Goal: Transaction & Acquisition: Purchase product/service

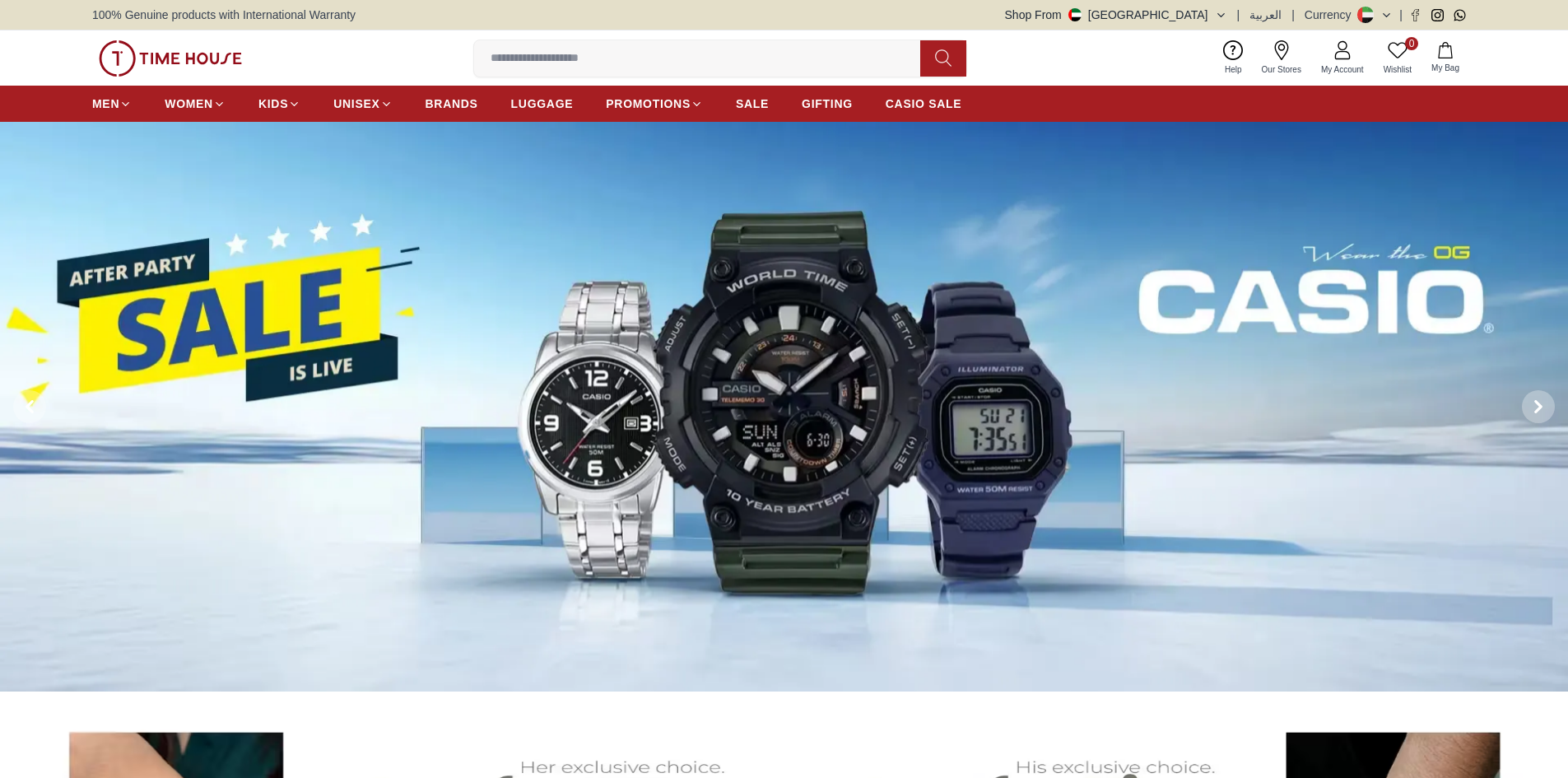
click at [456, 408] on img at bounding box center [784, 406] width 1568 height 570
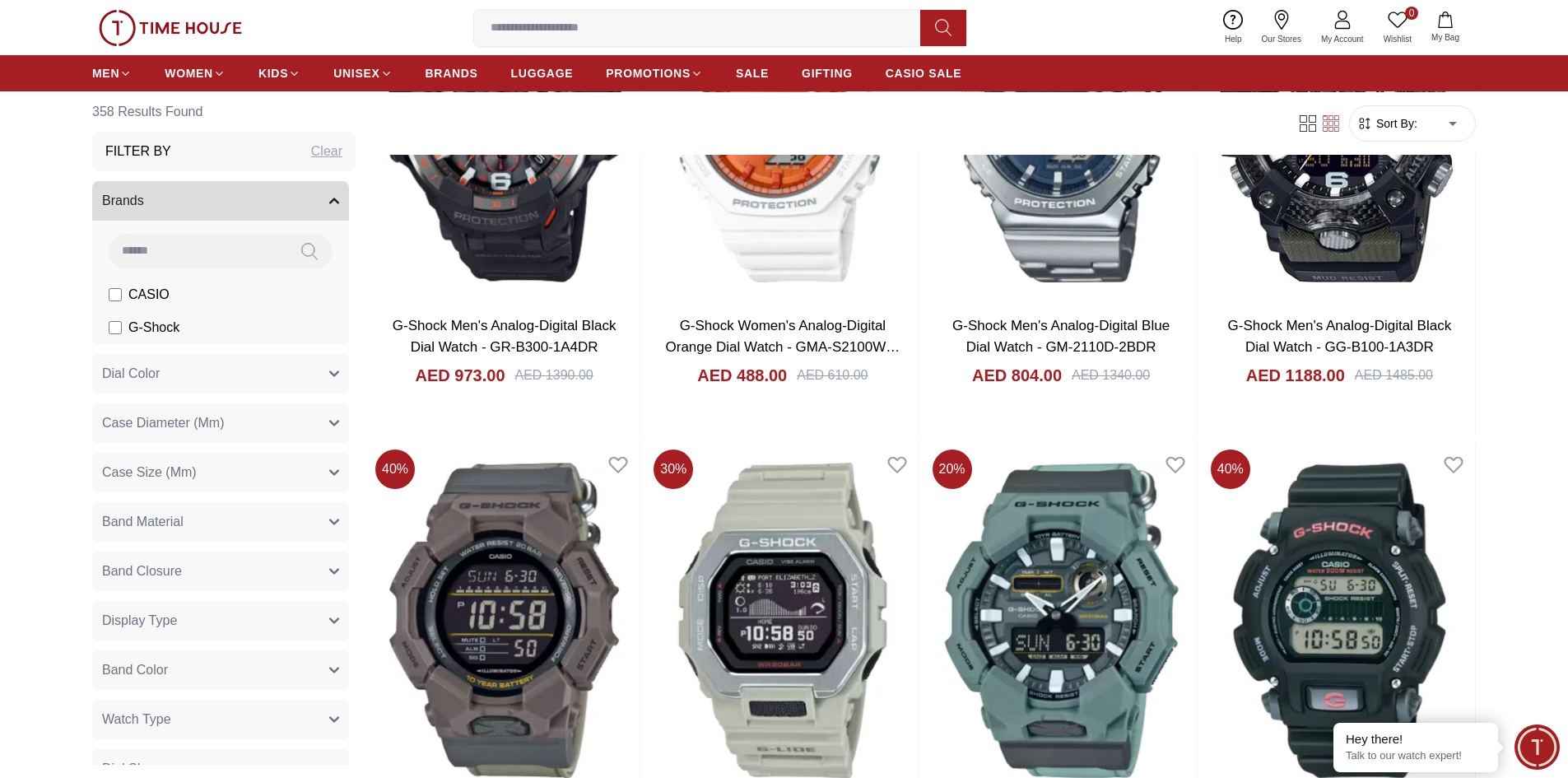
scroll to position [2635, 0]
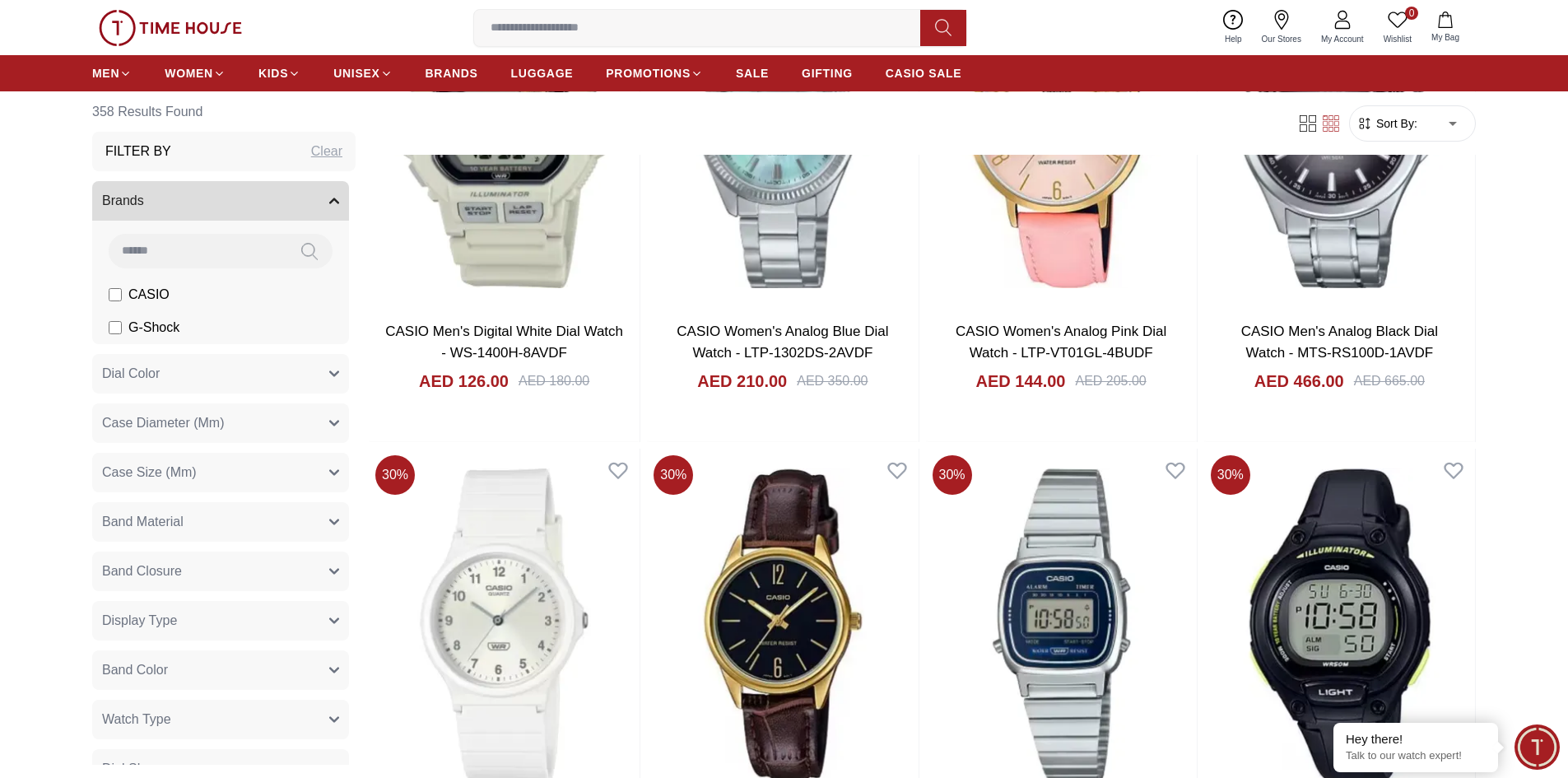
scroll to position [5023, 0]
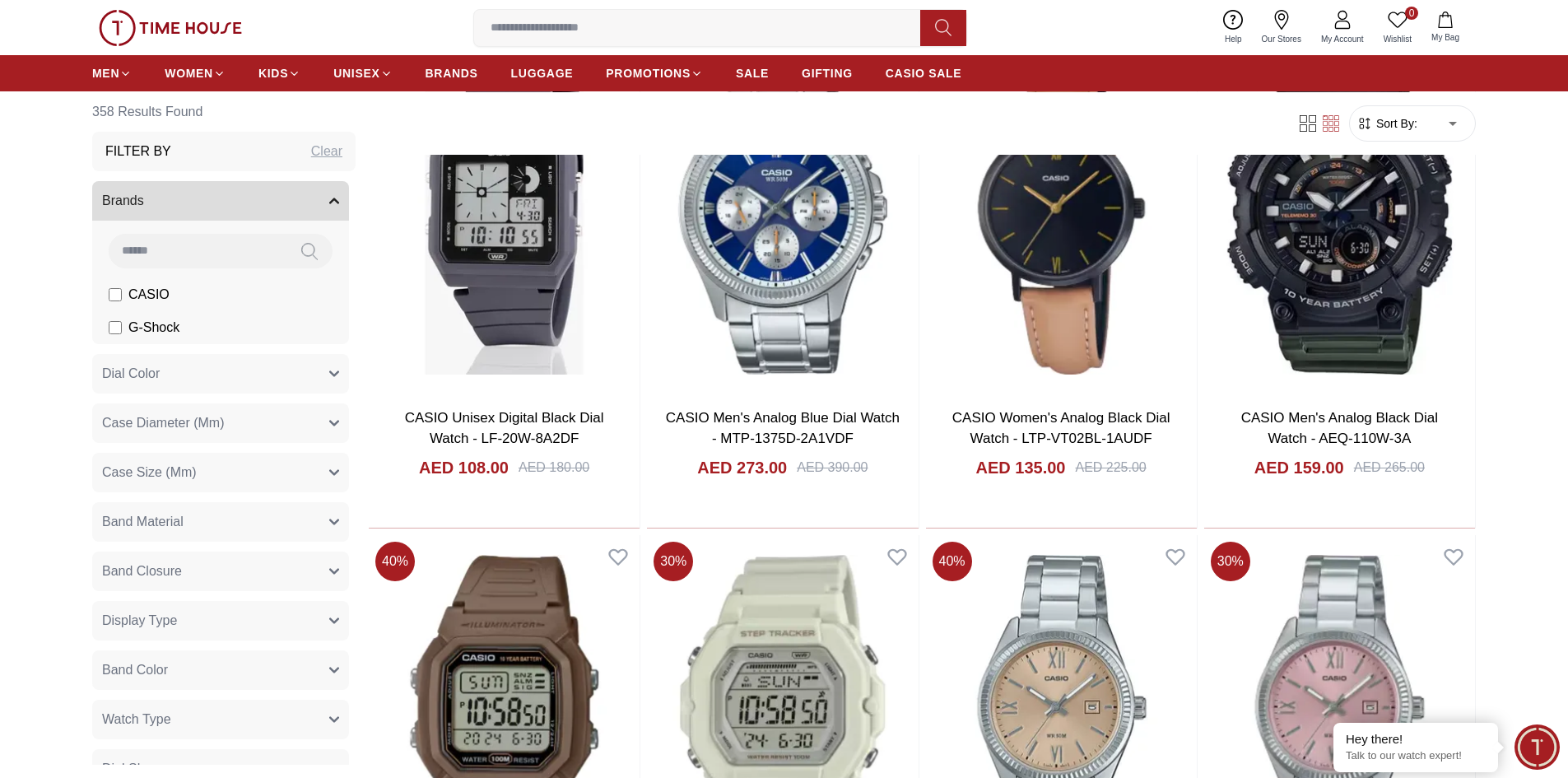
scroll to position [6342, 0]
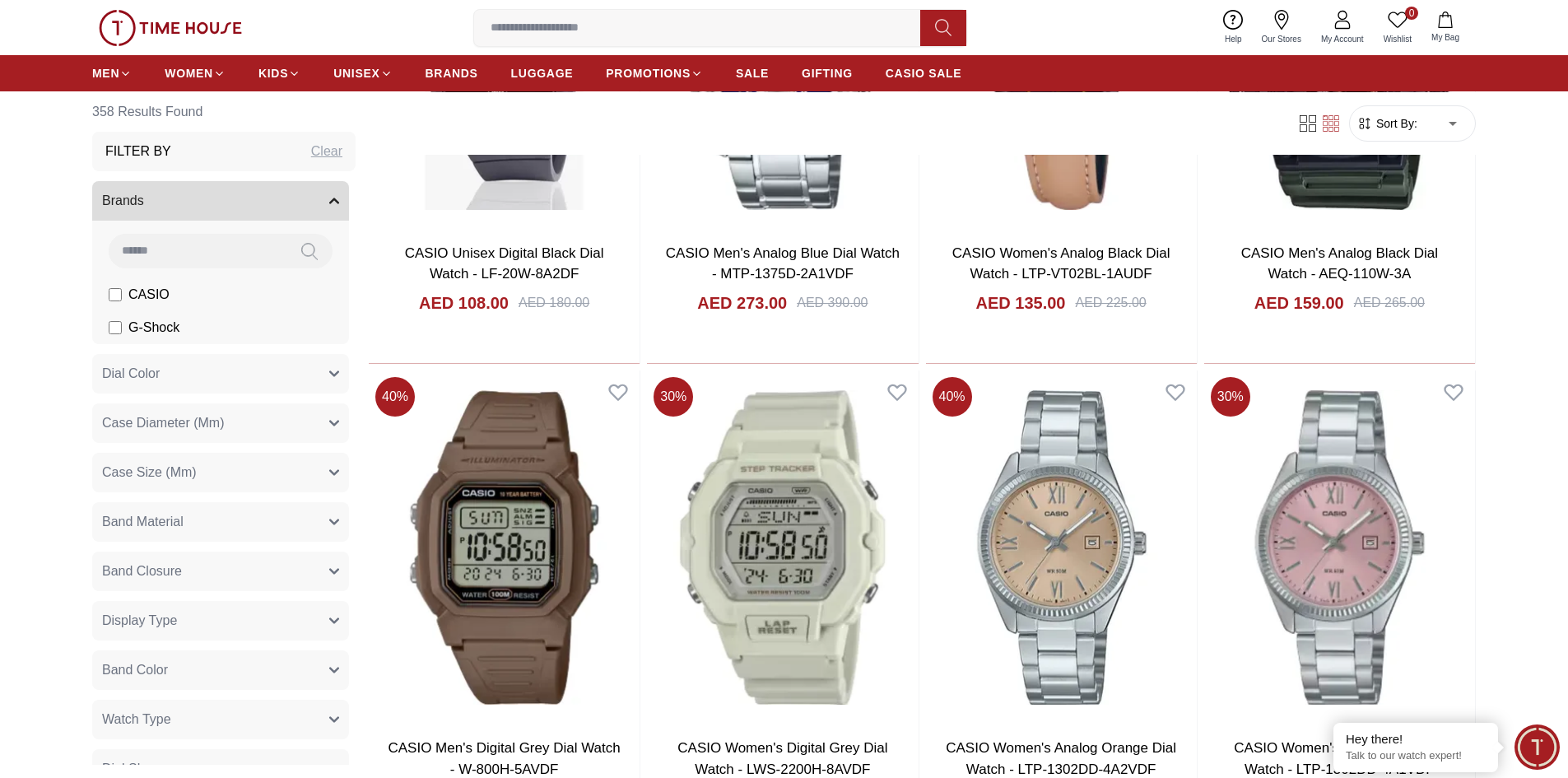
click at [1389, 124] on span "Sort By:" at bounding box center [1395, 123] width 44 height 16
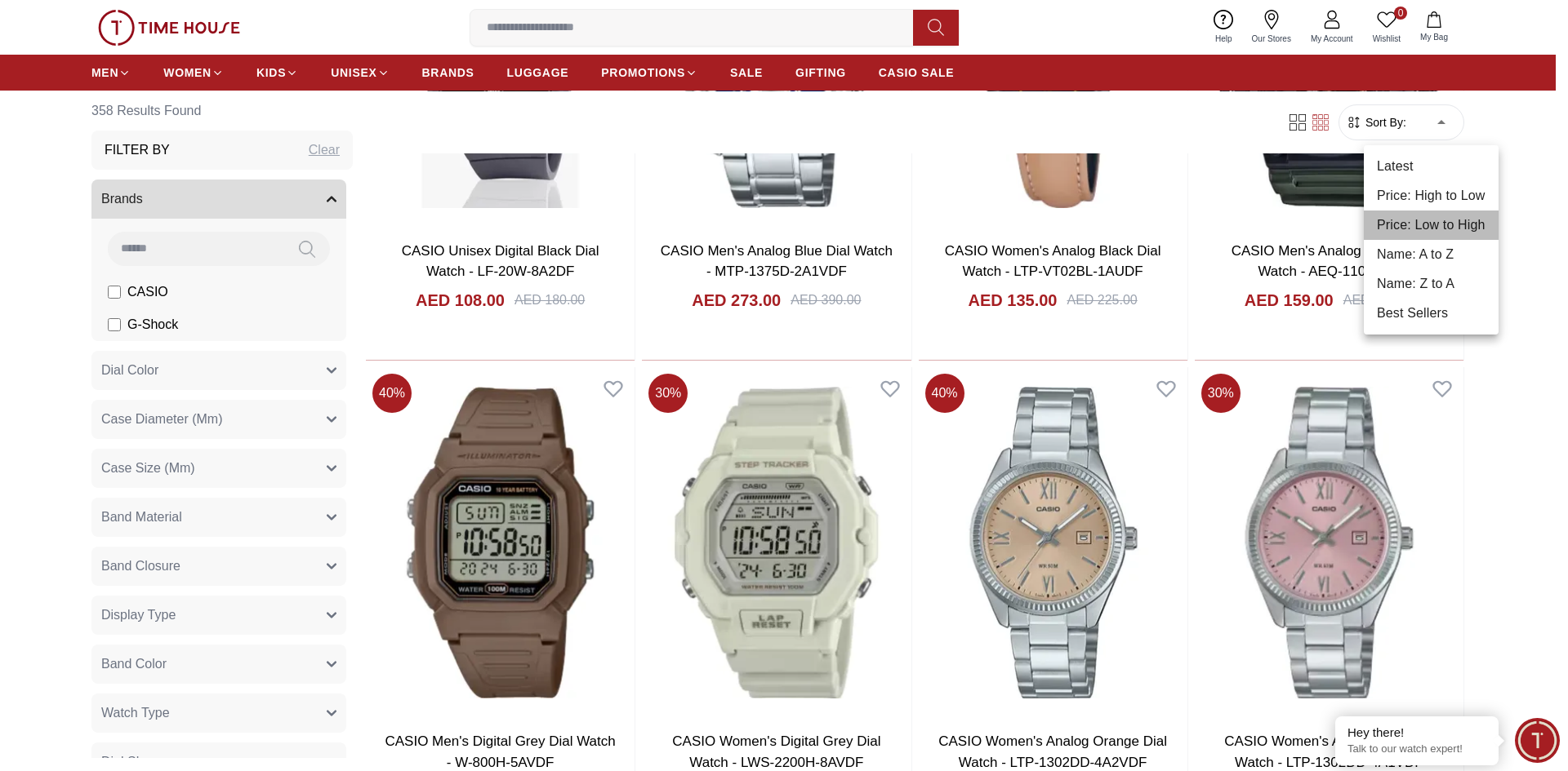
click at [1420, 219] on li "Price: Low to High" at bounding box center [1431, 225] width 135 height 30
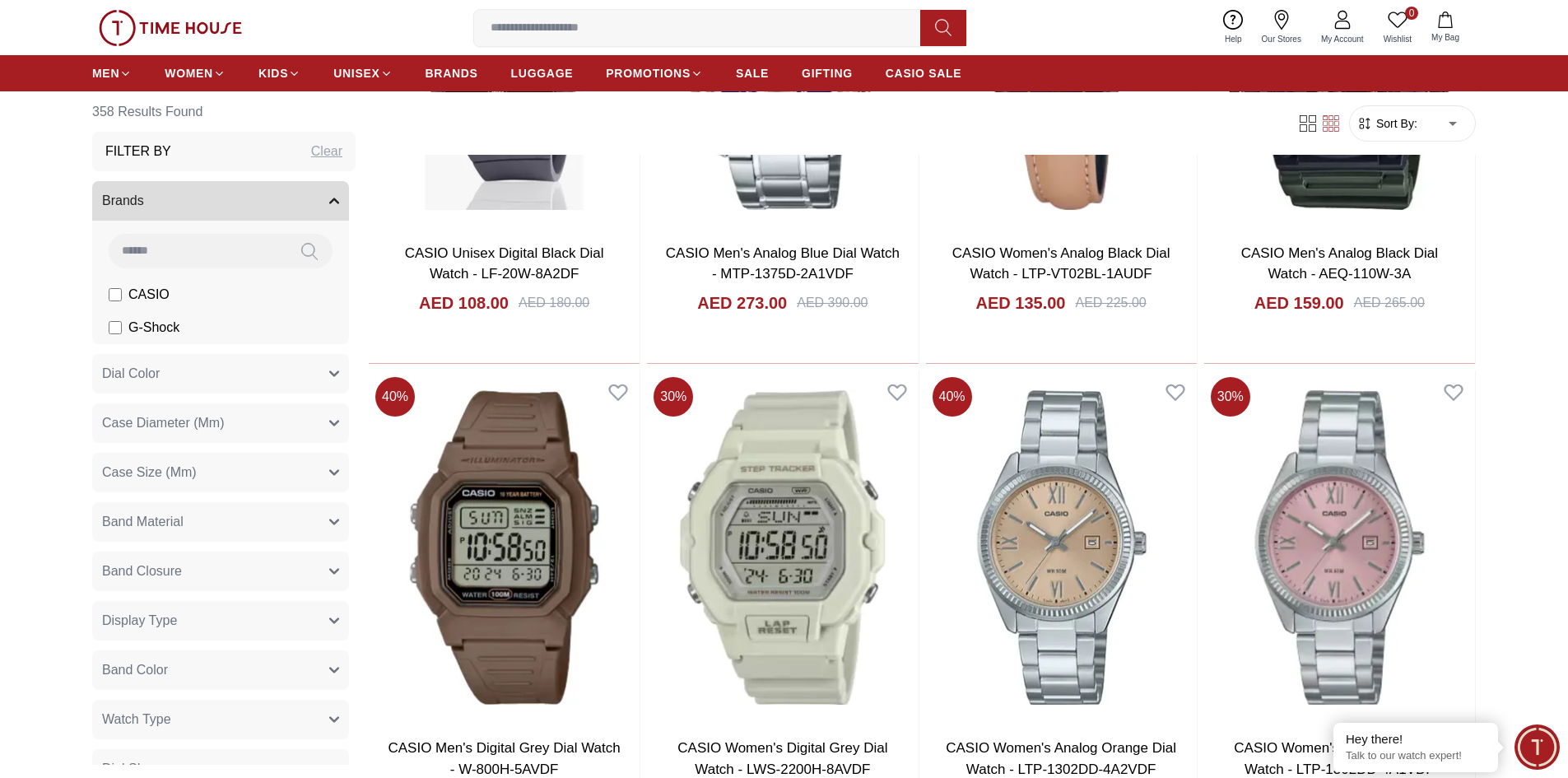
type input "*"
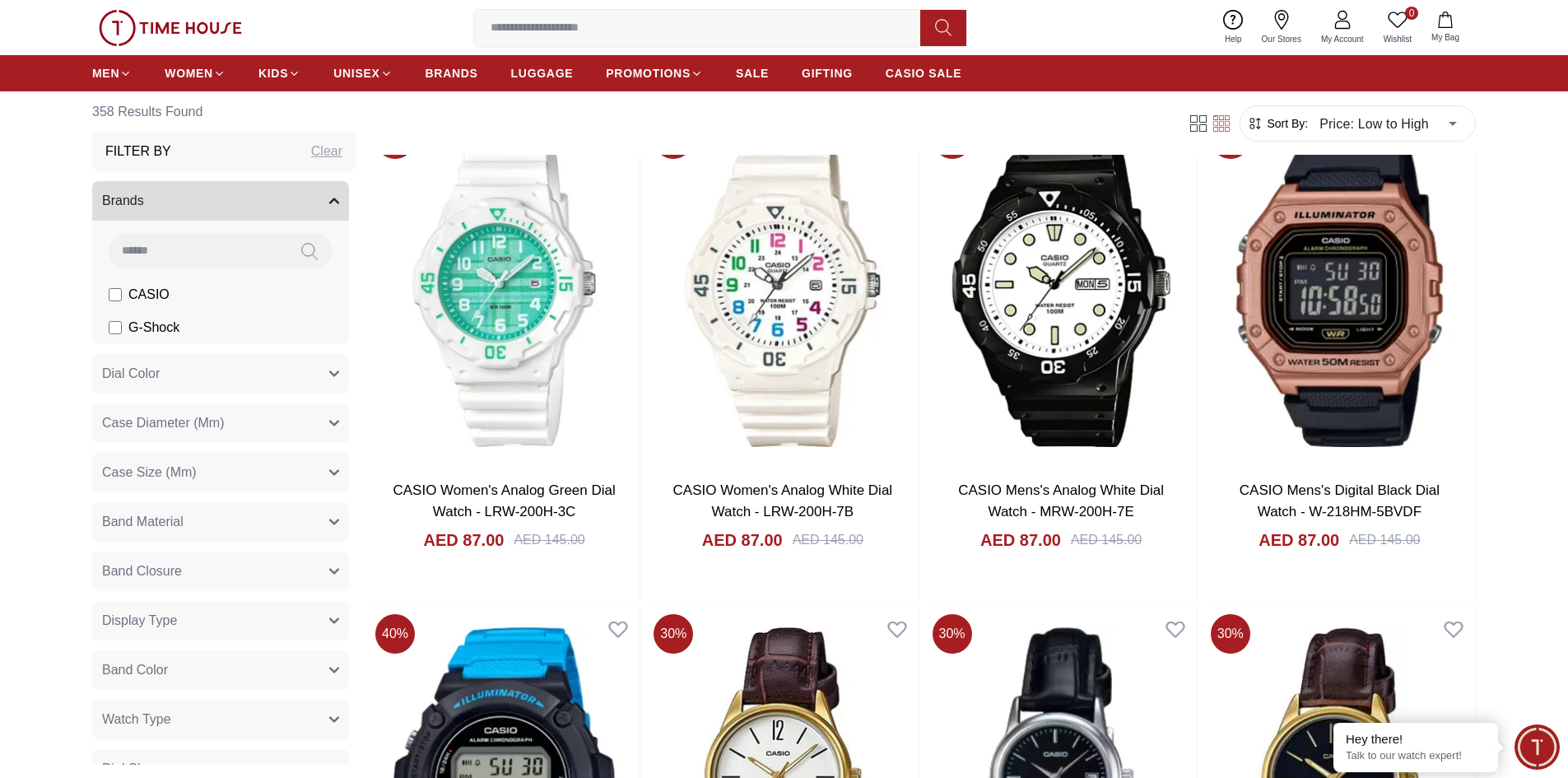
scroll to position [2223, 0]
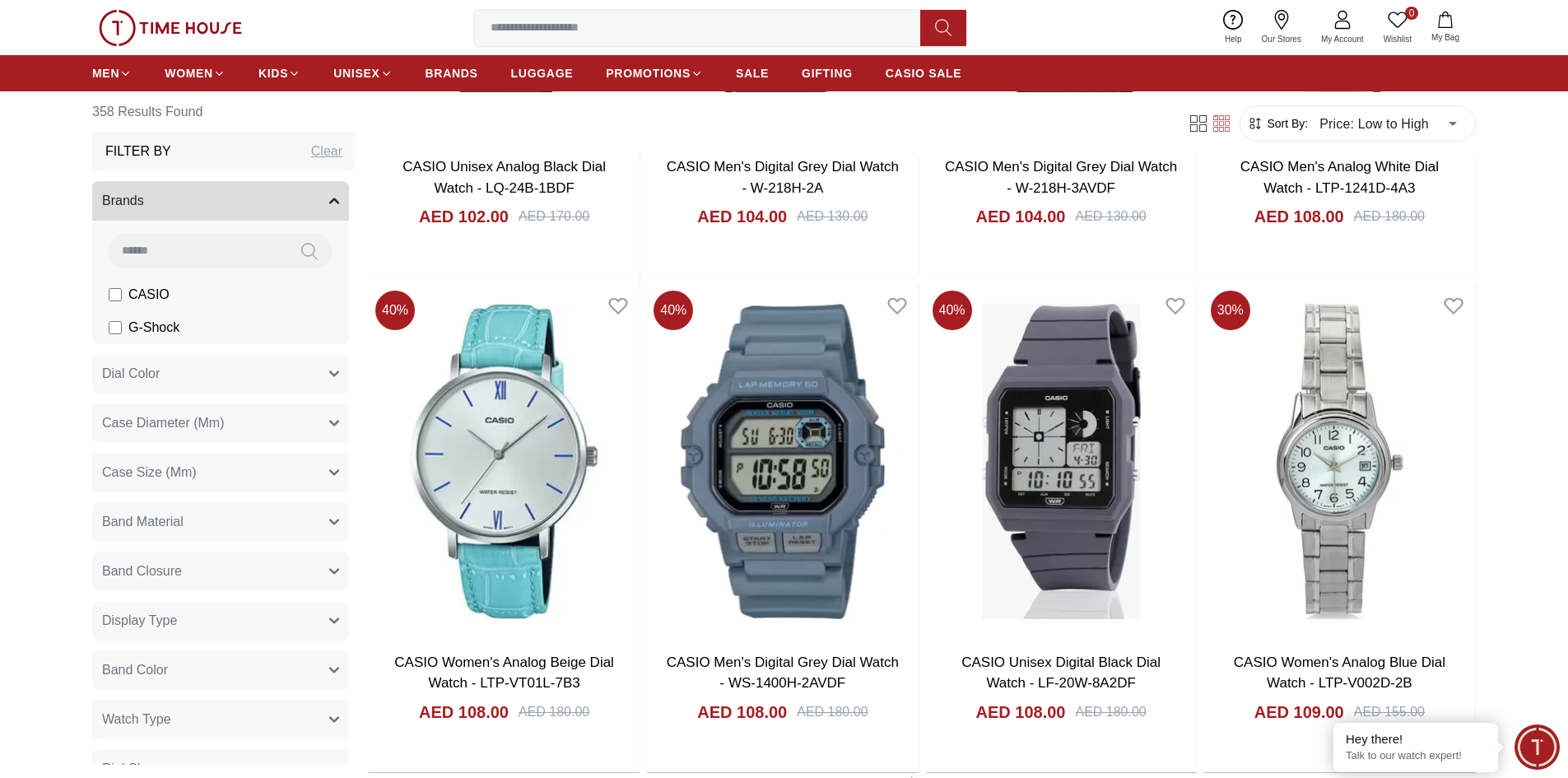
scroll to position [5023, 0]
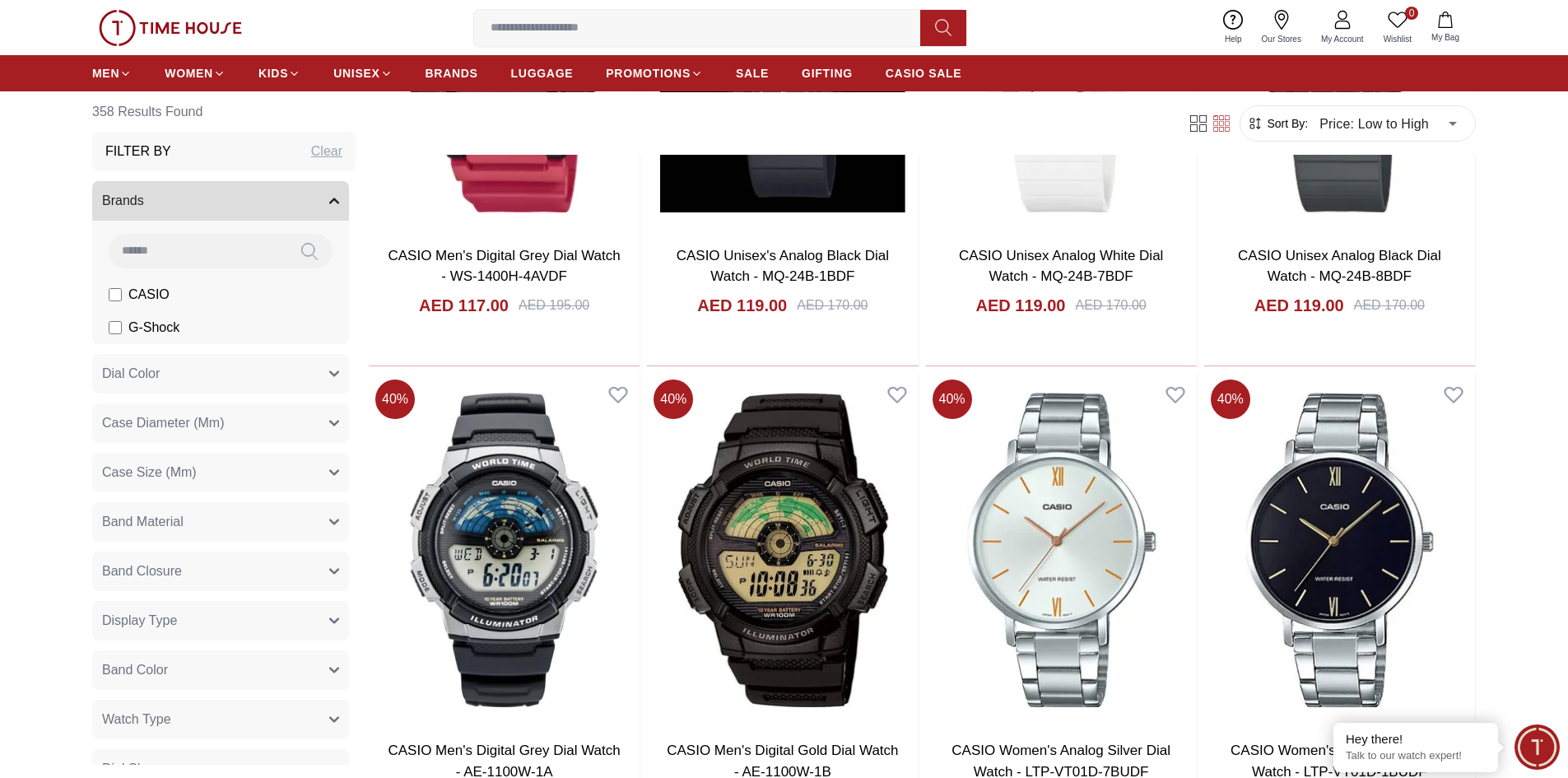
scroll to position [7742, 0]
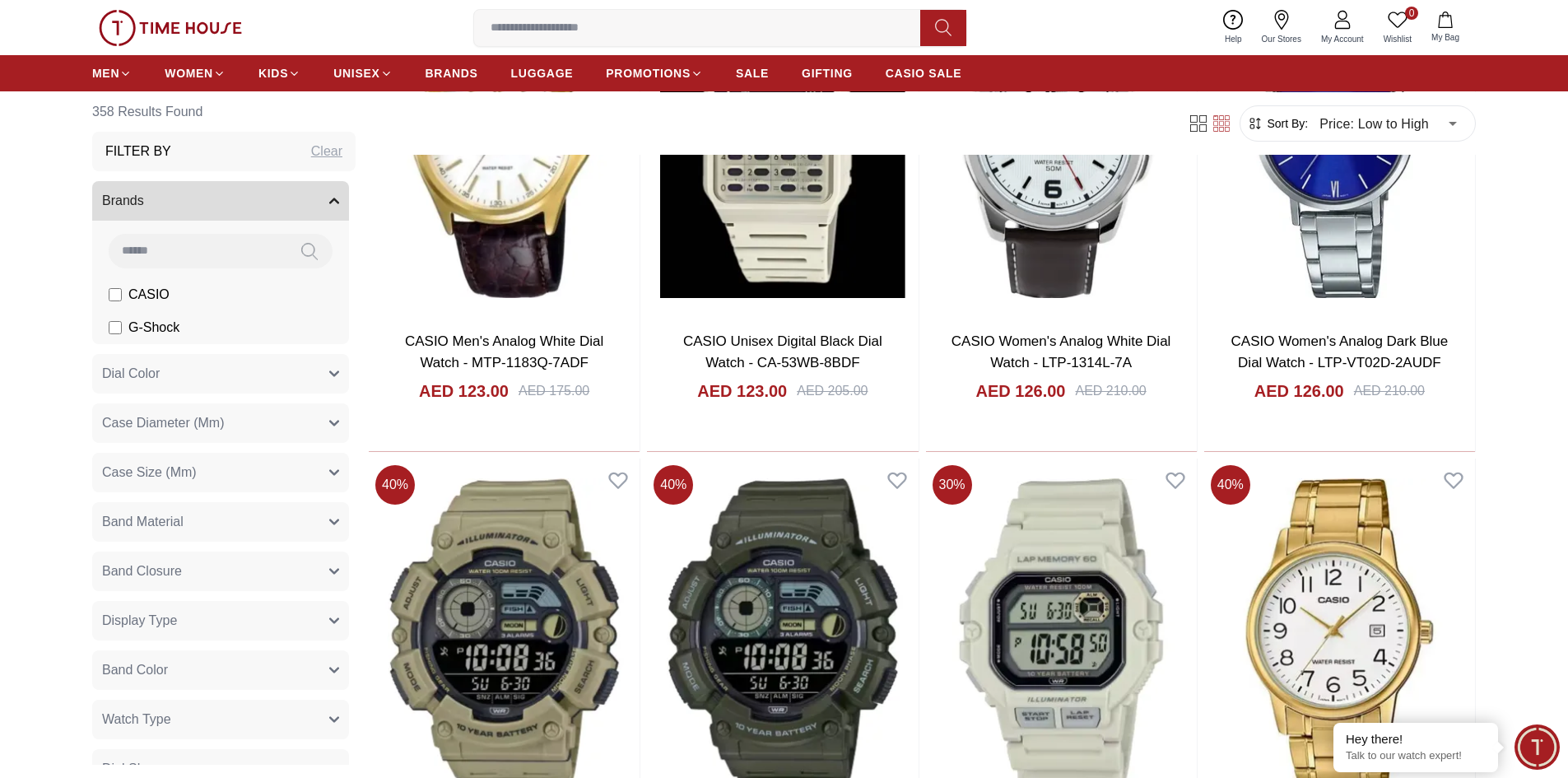
scroll to position [8812, 0]
